Goal: Find specific page/section: Find specific page/section

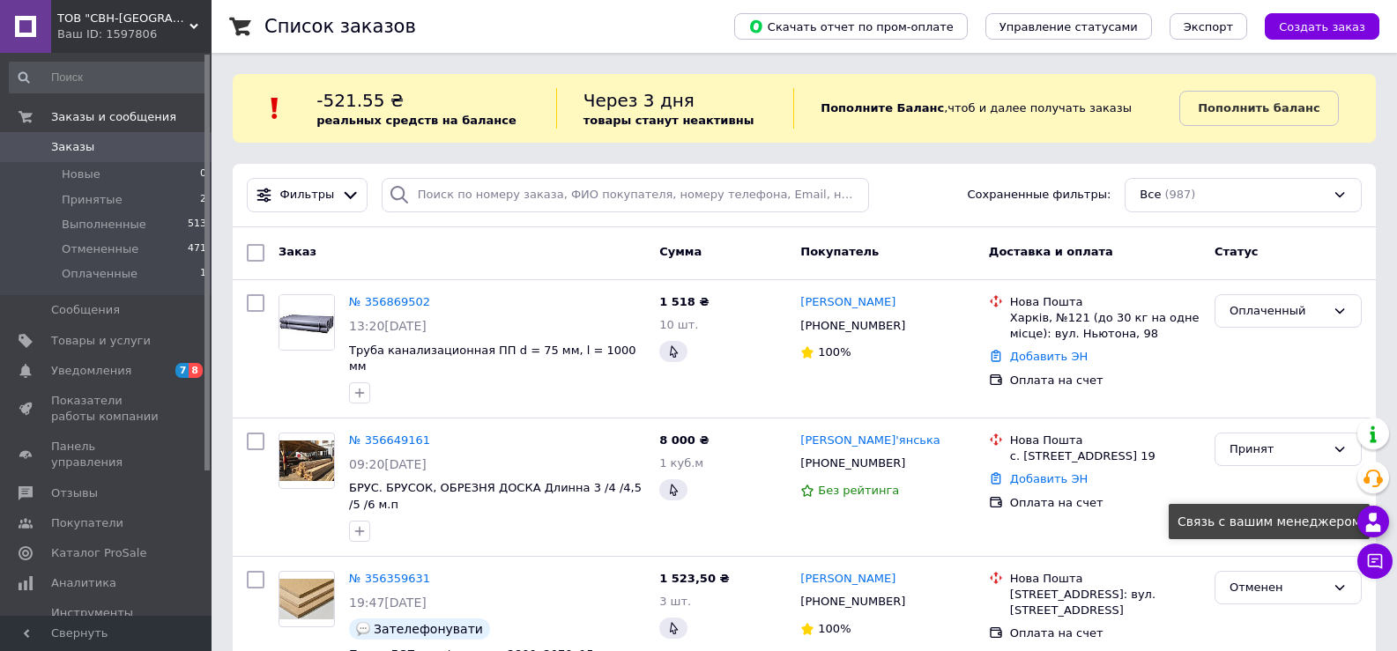
click at [1378, 518] on icon at bounding box center [1373, 522] width 21 height 21
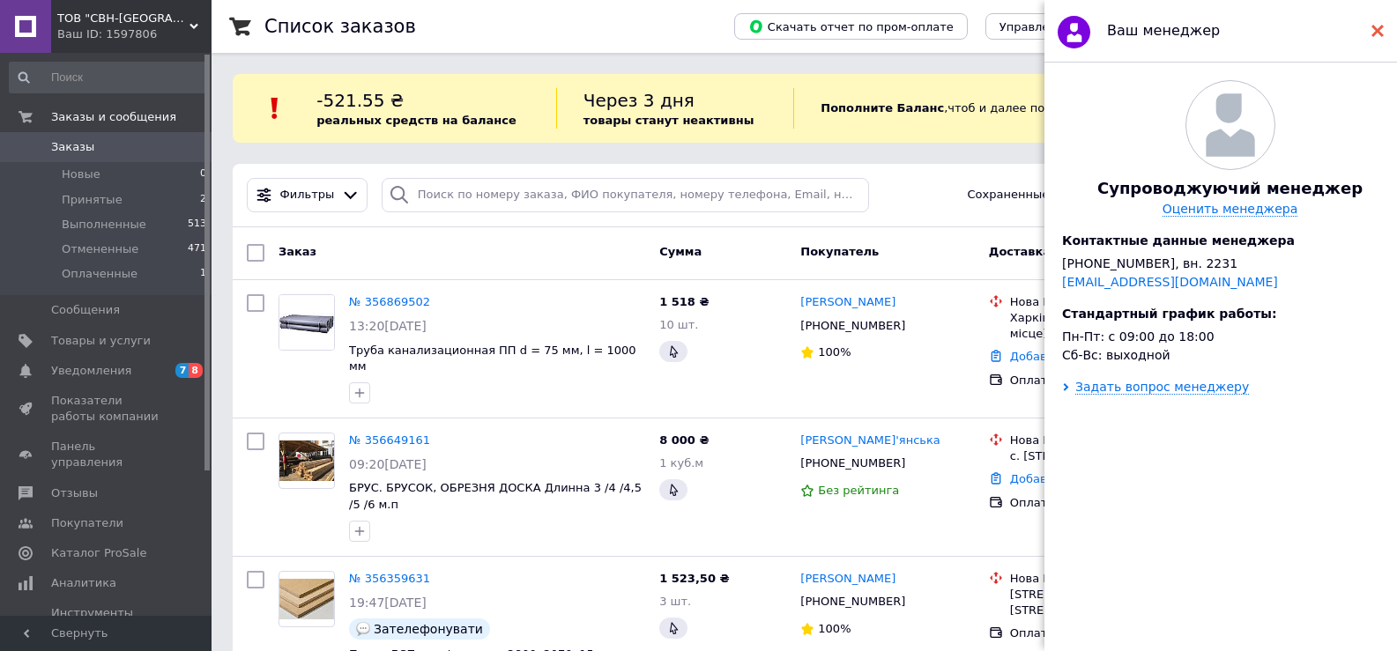
click at [1379, 34] on use at bounding box center [1378, 31] width 12 height 12
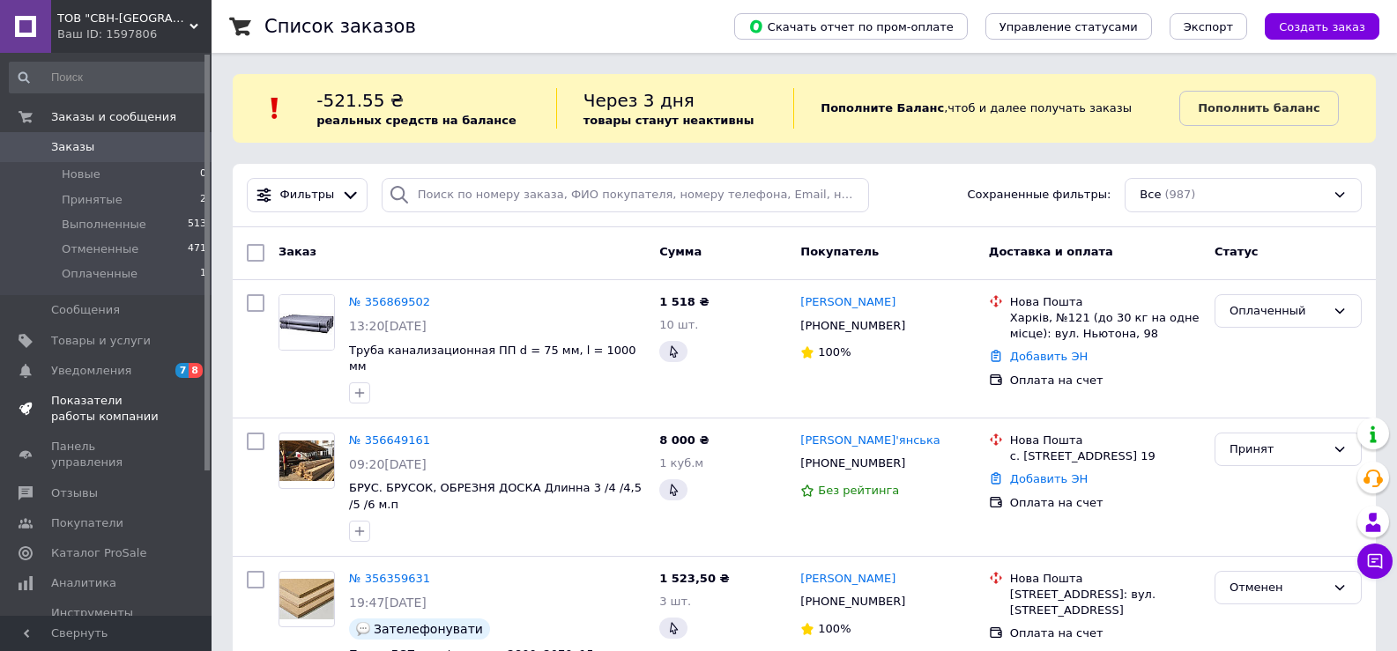
click at [130, 402] on span "Показатели работы компании" at bounding box center [107, 409] width 112 height 32
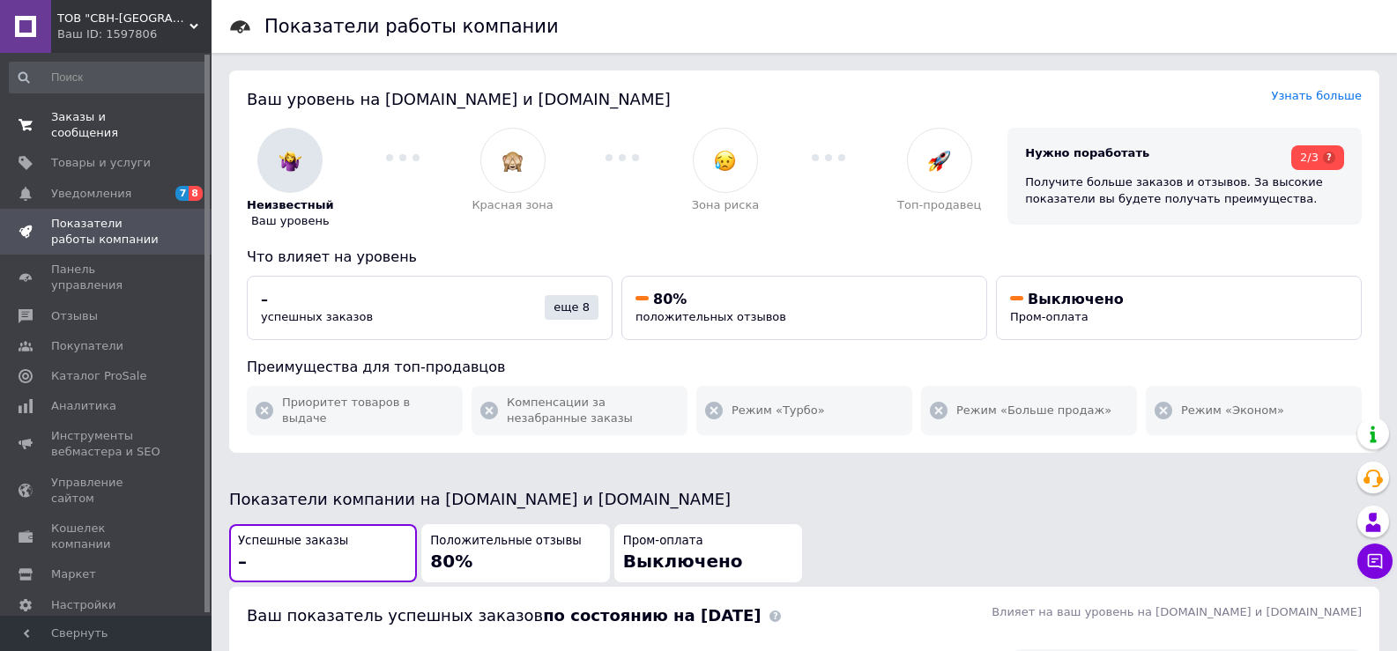
click at [116, 122] on span "Заказы и сообщения" at bounding box center [107, 125] width 112 height 32
